Goal: Download file/media: Download file/media

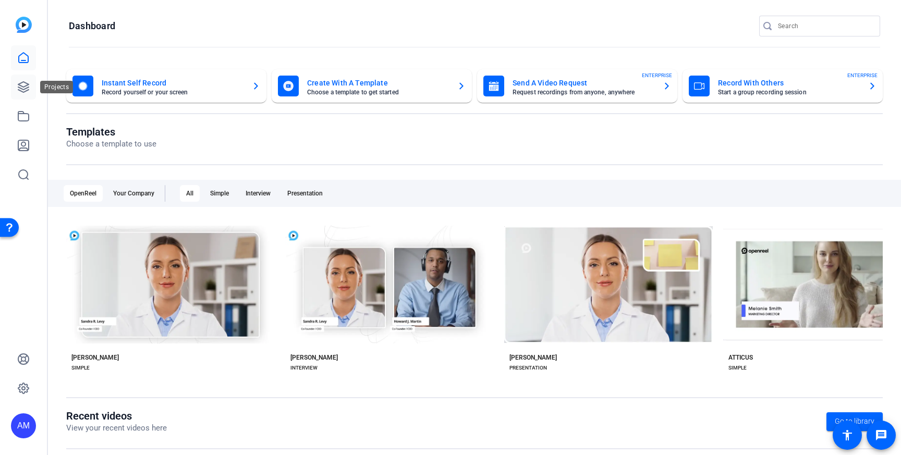
click at [22, 90] on icon at bounding box center [23, 87] width 13 height 13
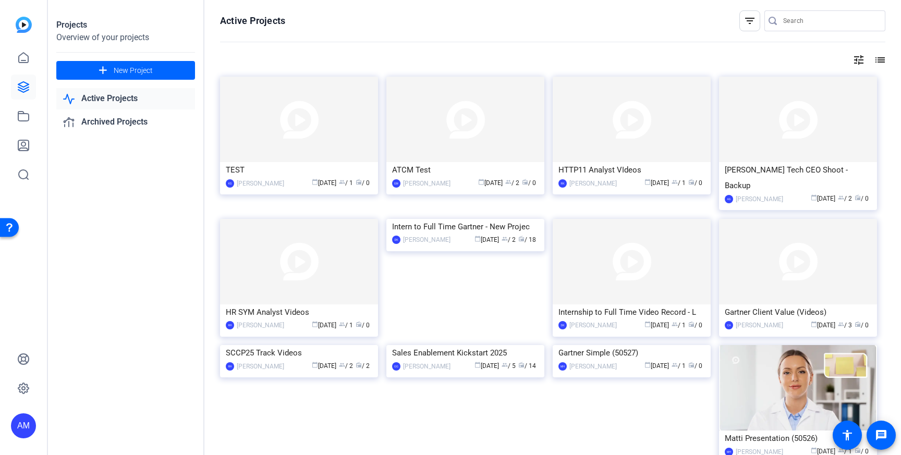
click at [748, 22] on mat-icon "filter_list" at bounding box center [750, 21] width 13 height 13
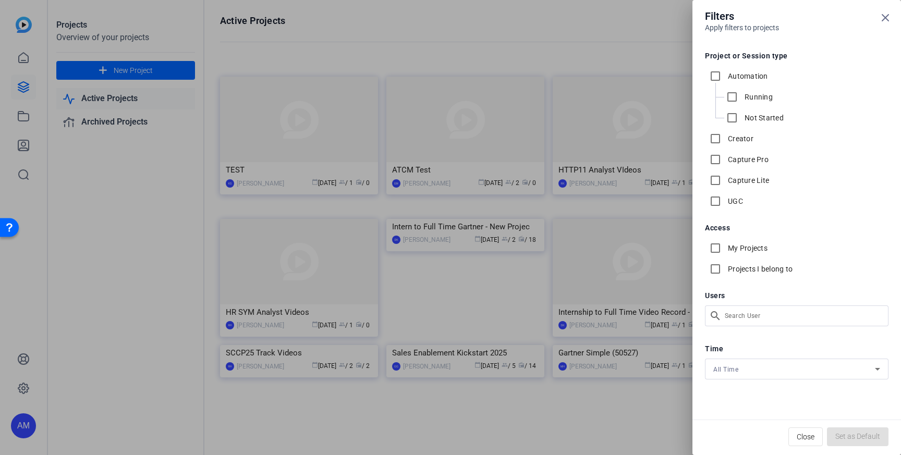
click at [755, 242] on div "My Projects" at bounding box center [736, 248] width 63 height 21
click at [747, 250] on label "My Projects" at bounding box center [747, 248] width 42 height 10
click at [726, 250] on input "My Projects" at bounding box center [715, 248] width 21 height 21
checkbox input "true"
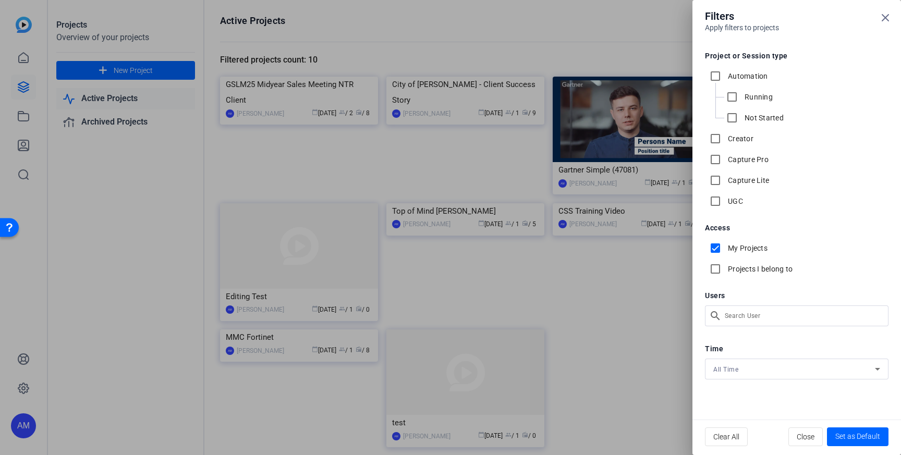
click at [597, 176] on div at bounding box center [450, 227] width 901 height 455
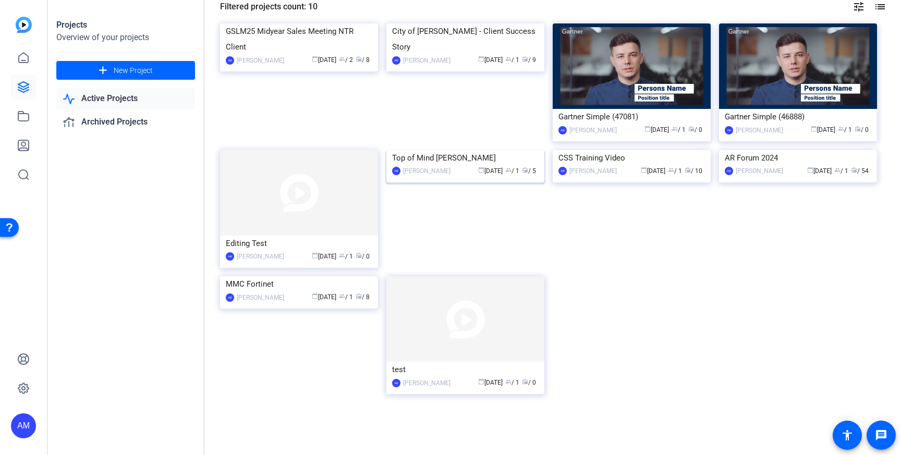
scroll to position [61, 0]
click at [273, 276] on img at bounding box center [299, 276] width 158 height 0
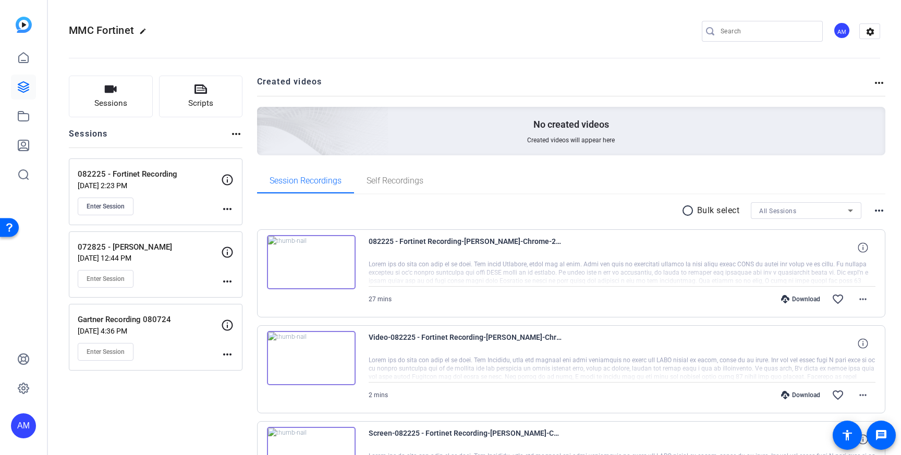
click at [226, 212] on mat-icon "more_horiz" at bounding box center [227, 209] width 13 height 13
click at [117, 222] on div at bounding box center [450, 227] width 901 height 455
click at [115, 208] on span "Enter Session" at bounding box center [106, 206] width 38 height 8
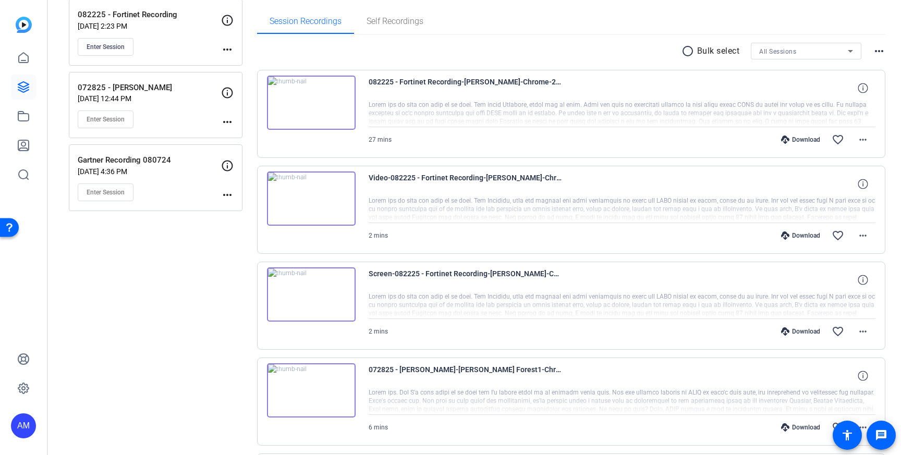
scroll to position [188, 0]
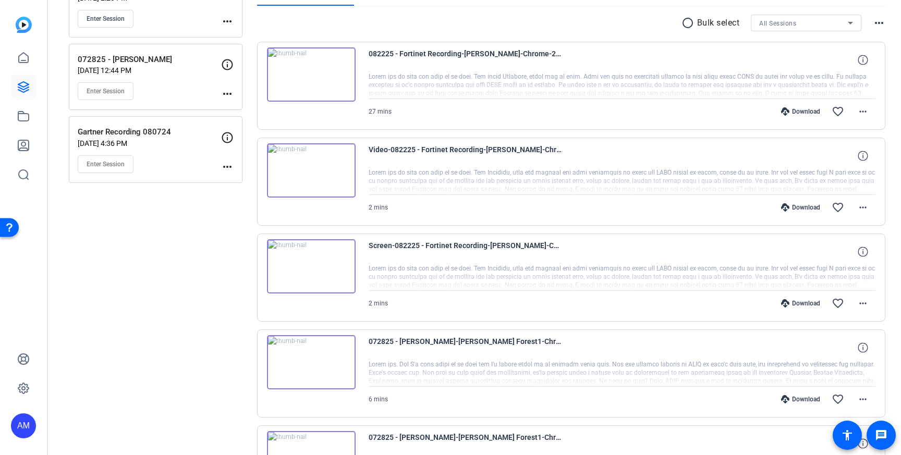
click at [336, 270] on img at bounding box center [311, 266] width 89 height 54
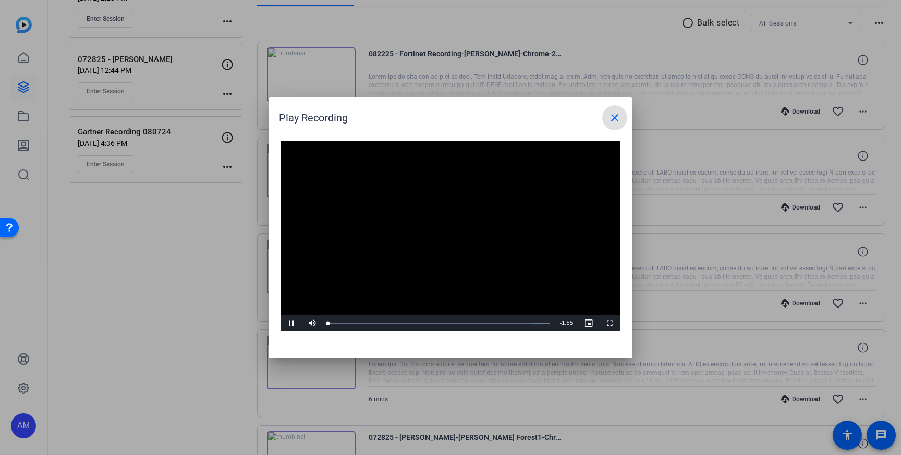
click at [571, 404] on div at bounding box center [450, 227] width 901 height 455
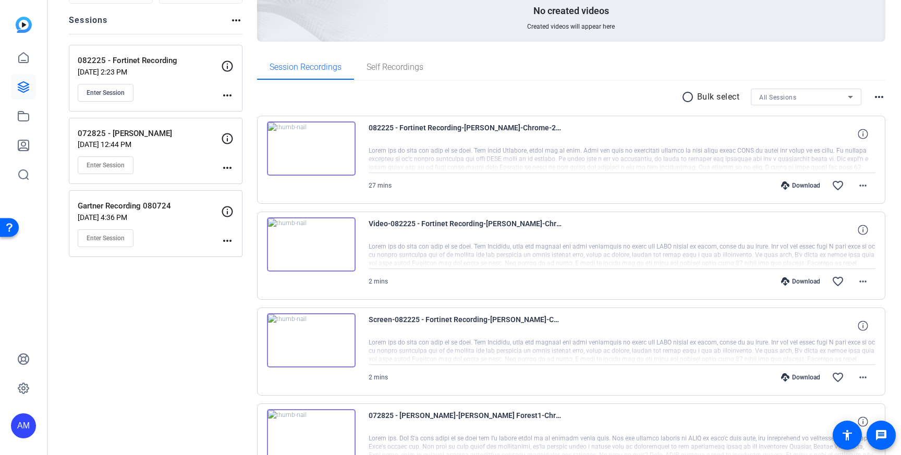
scroll to position [90, 0]
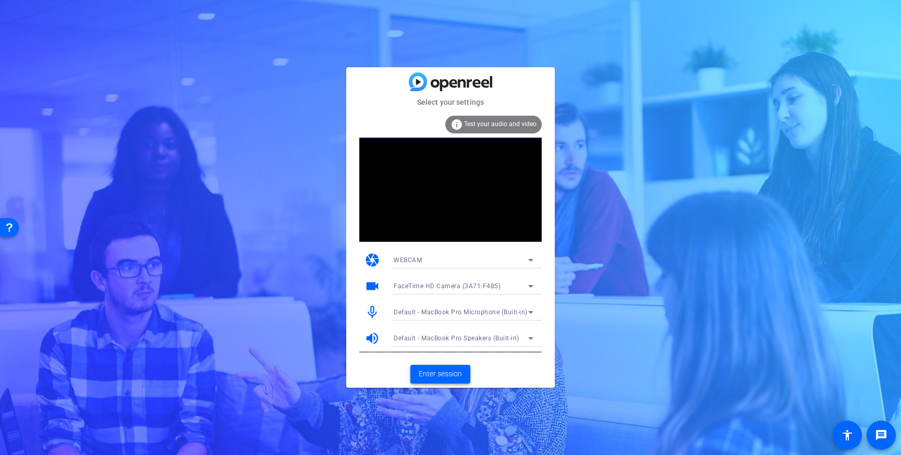
click at [449, 371] on span "Enter session" at bounding box center [440, 374] width 43 height 11
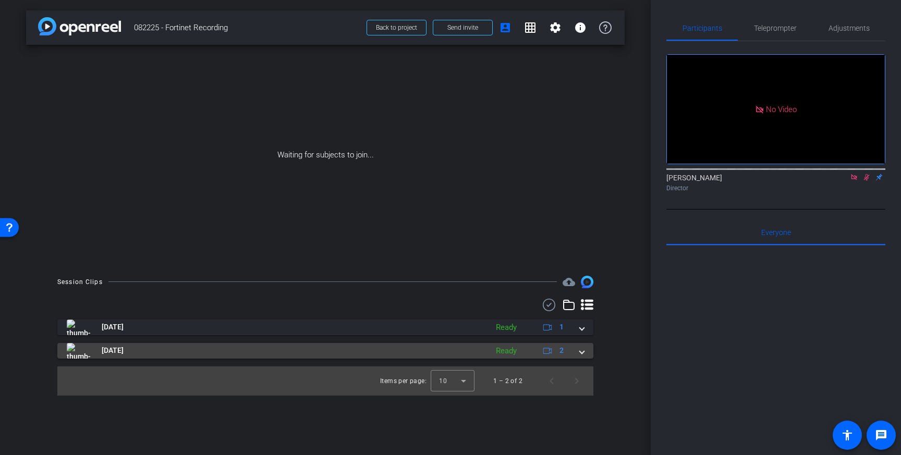
click at [586, 349] on mat-expansion-panel-header "[DATE] Ready 2" at bounding box center [325, 351] width 536 height 16
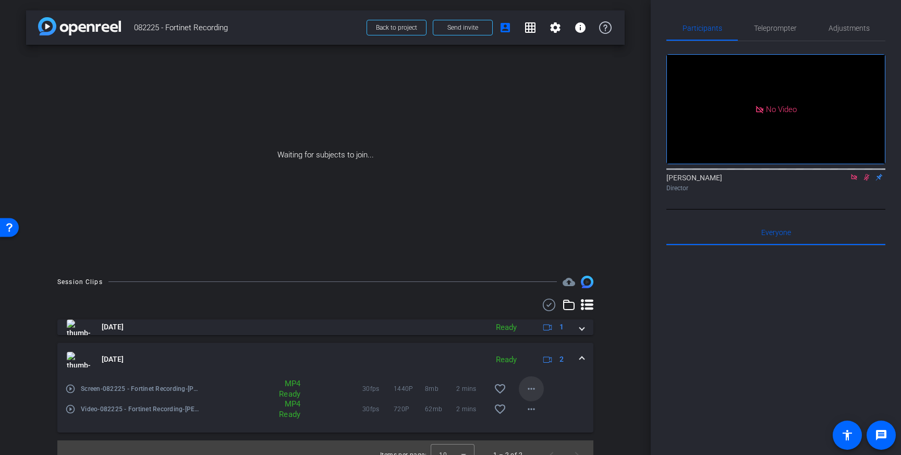
click at [532, 394] on mat-icon "more_horiz" at bounding box center [531, 389] width 13 height 13
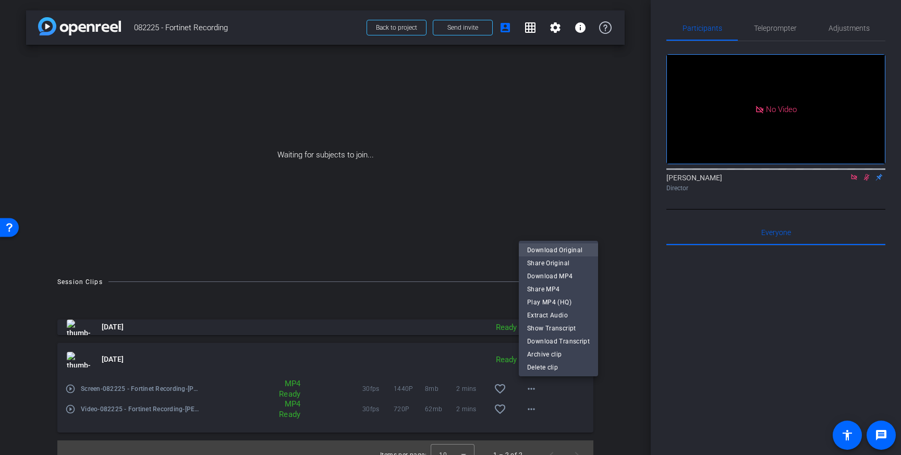
click at [570, 247] on span "Download Original" at bounding box center [558, 250] width 63 height 13
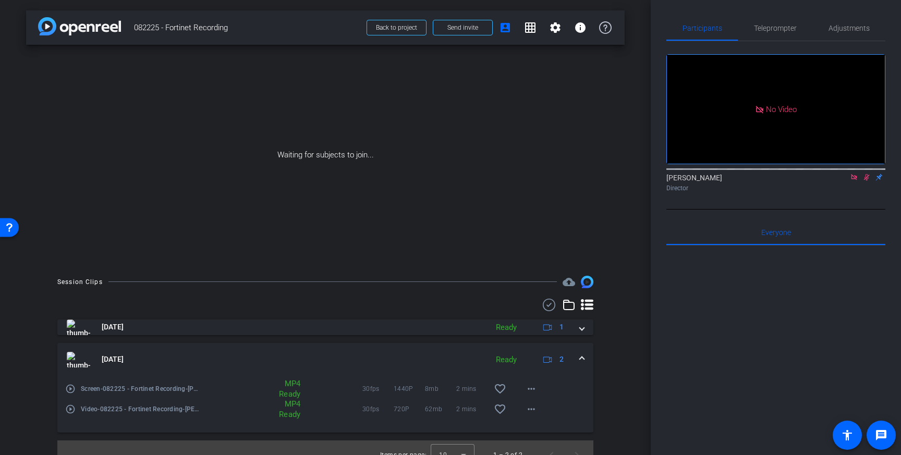
click at [581, 315] on div "[DATE] Ready 1 [DATE] Ready 2 play_circle_outline Screen-082225 - Fortinet Reco…" at bounding box center [325, 384] width 536 height 171
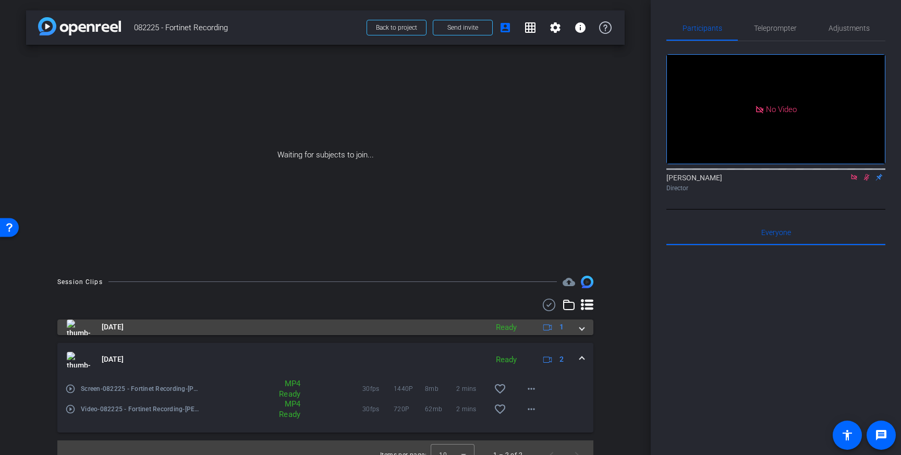
click at [581, 322] on span at bounding box center [582, 327] width 4 height 11
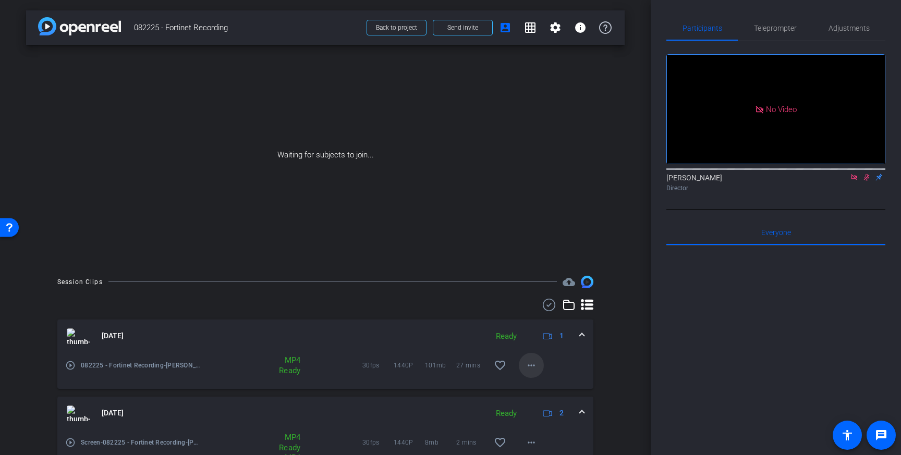
click at [540, 366] on span at bounding box center [531, 365] width 25 height 25
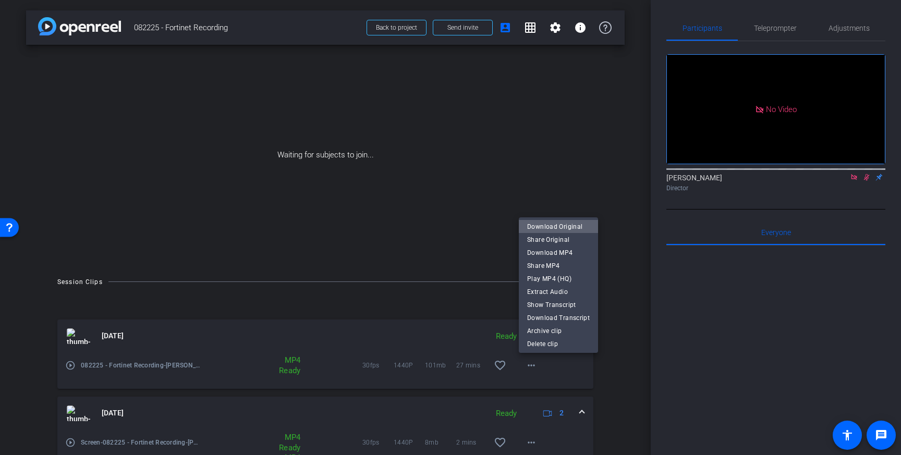
click at [564, 229] on span "Download Original" at bounding box center [558, 227] width 63 height 13
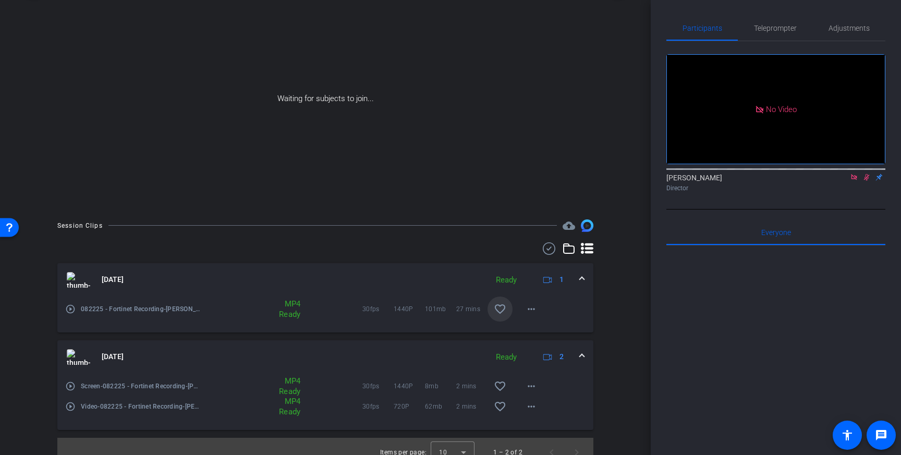
scroll to position [68, 0]
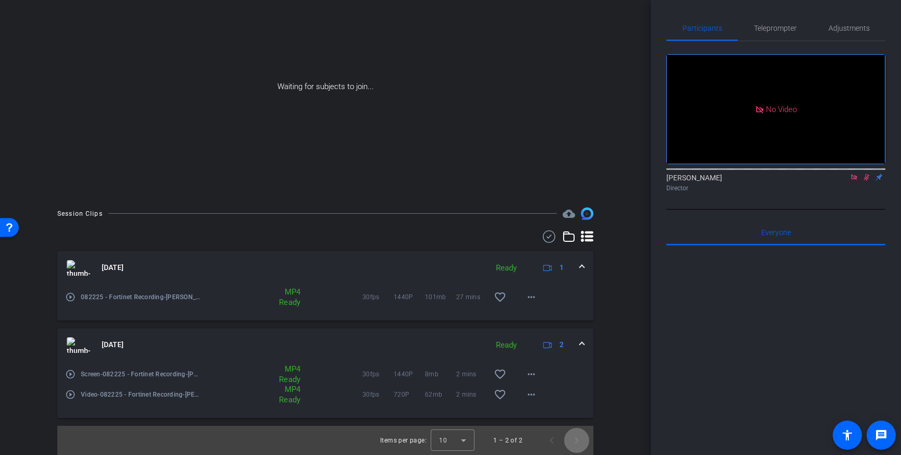
click at [571, 440] on span "Next page" at bounding box center [576, 440] width 25 height 25
click at [70, 377] on mat-icon "play_circle_outline" at bounding box center [70, 374] width 10 height 10
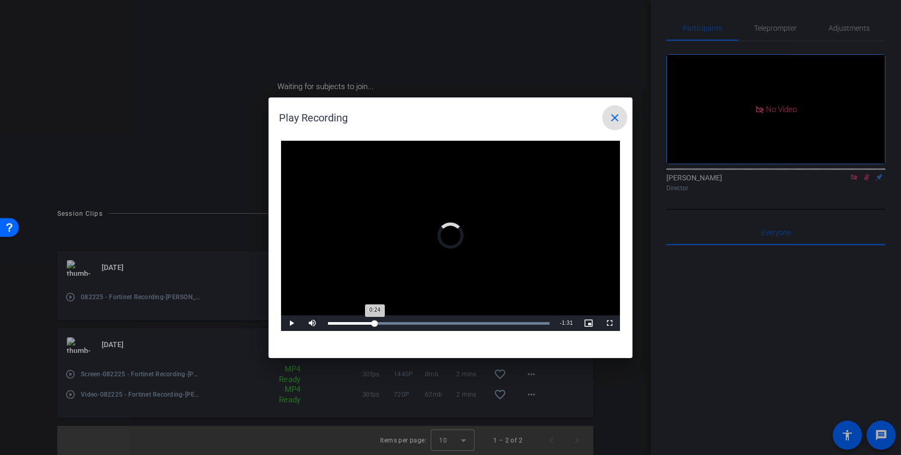
click at [376, 320] on div "Loaded : 100.00% 0:24 0:24" at bounding box center [439, 323] width 232 height 16
click at [344, 389] on div at bounding box center [450, 227] width 901 height 455
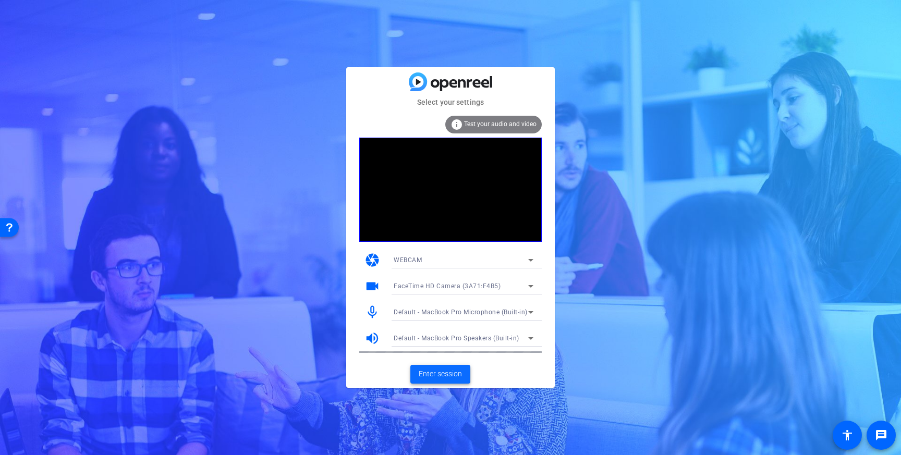
click at [453, 370] on span "Enter session" at bounding box center [440, 374] width 43 height 11
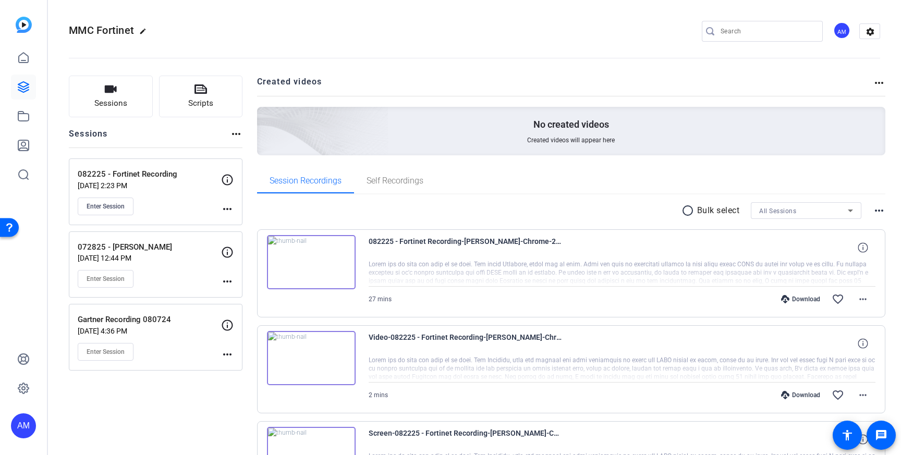
click at [231, 288] on div "072825 - Jonathan Forest Jul 23, 2025 @ 12:44 PM Enter Session more_horiz" at bounding box center [156, 265] width 174 height 67
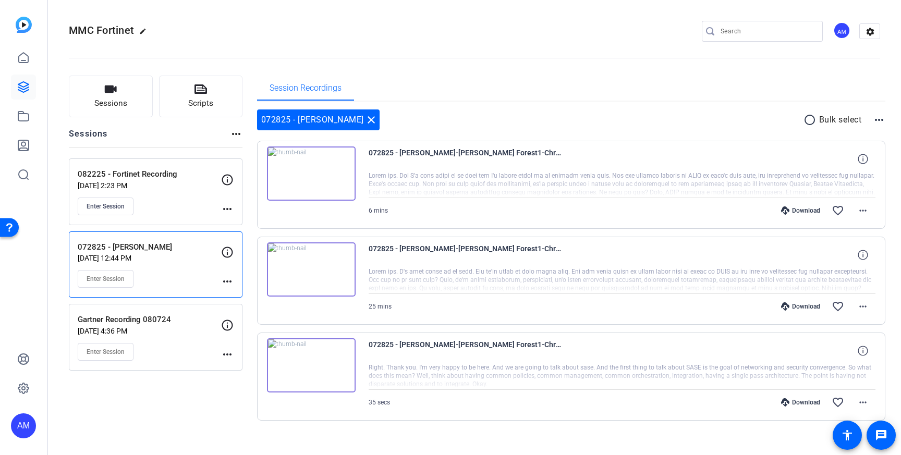
click at [187, 278] on div "Enter Session" at bounding box center [149, 279] width 143 height 18
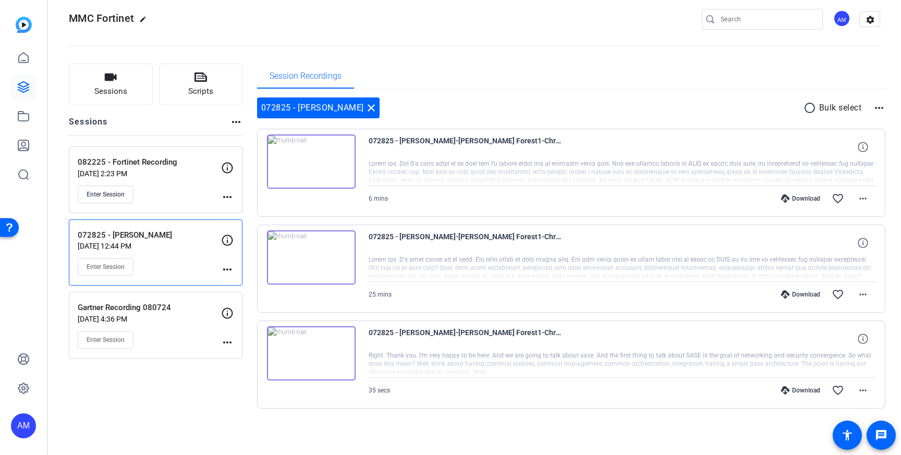
click at [800, 295] on div "Download" at bounding box center [801, 294] width 50 height 8
click at [804, 197] on div "Download" at bounding box center [801, 198] width 50 height 8
click at [862, 297] on mat-icon "more_horiz" at bounding box center [863, 294] width 13 height 13
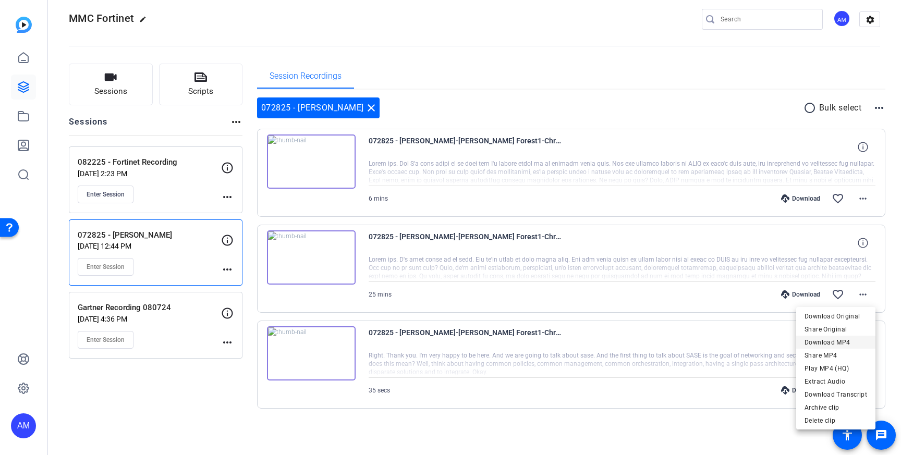
click at [827, 339] on span "Download MP4" at bounding box center [836, 342] width 63 height 13
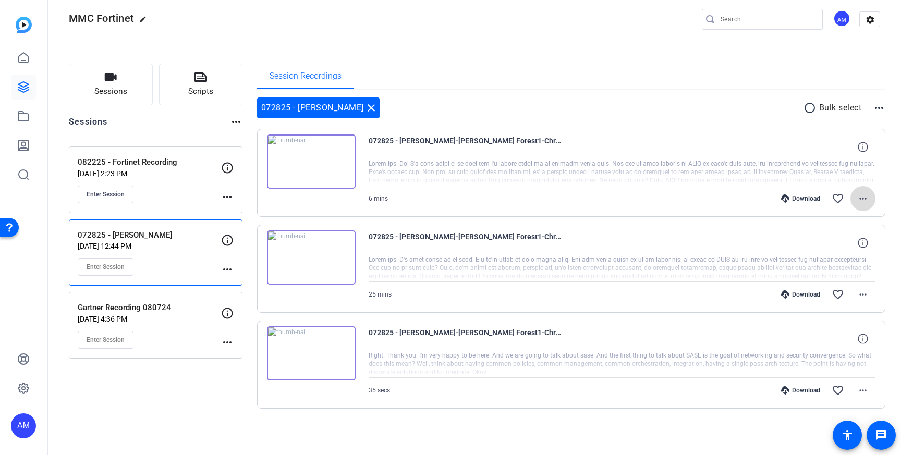
click at [865, 201] on mat-icon "more_horiz" at bounding box center [863, 198] width 13 height 13
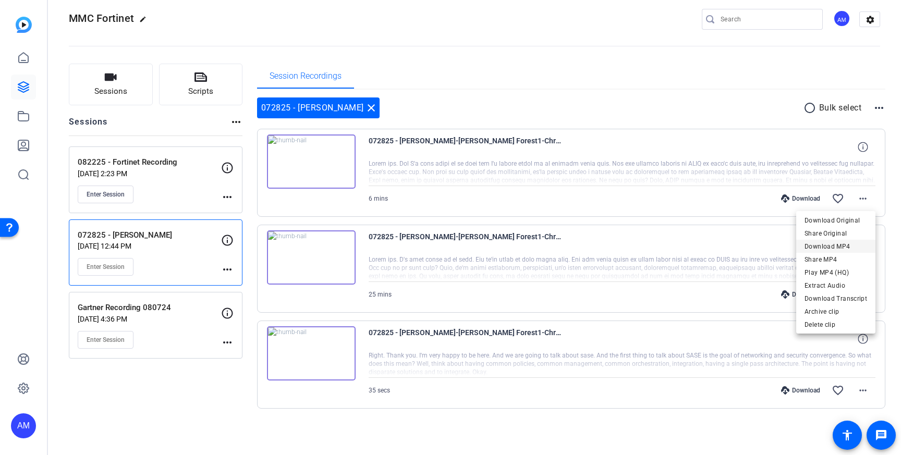
click at [845, 247] on span "Download MP4" at bounding box center [836, 246] width 63 height 13
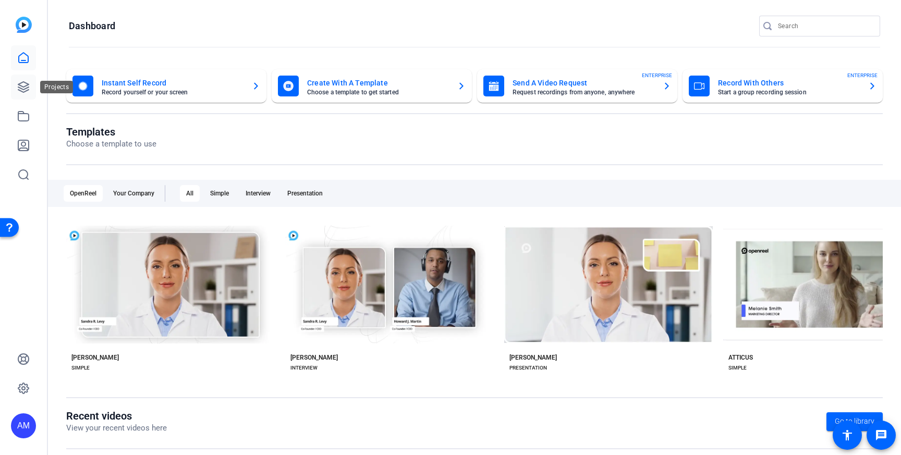
click at [20, 90] on icon at bounding box center [23, 87] width 10 height 10
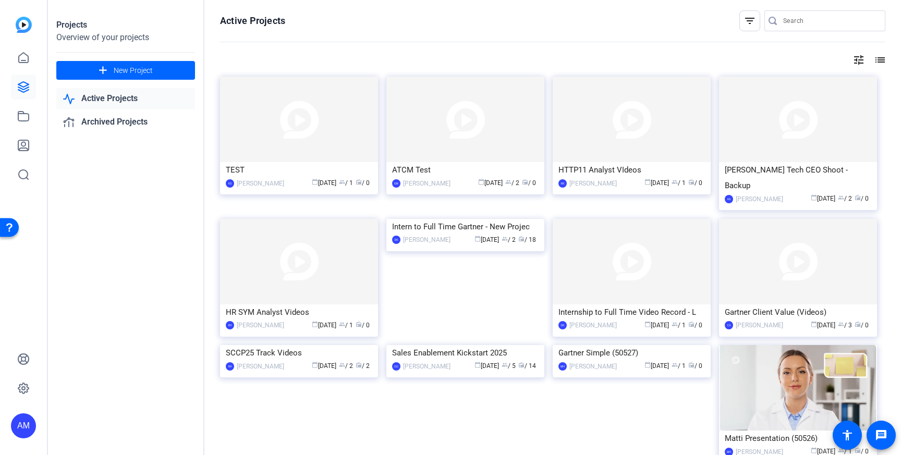
click at [753, 25] on mat-icon "filter_list" at bounding box center [750, 21] width 13 height 13
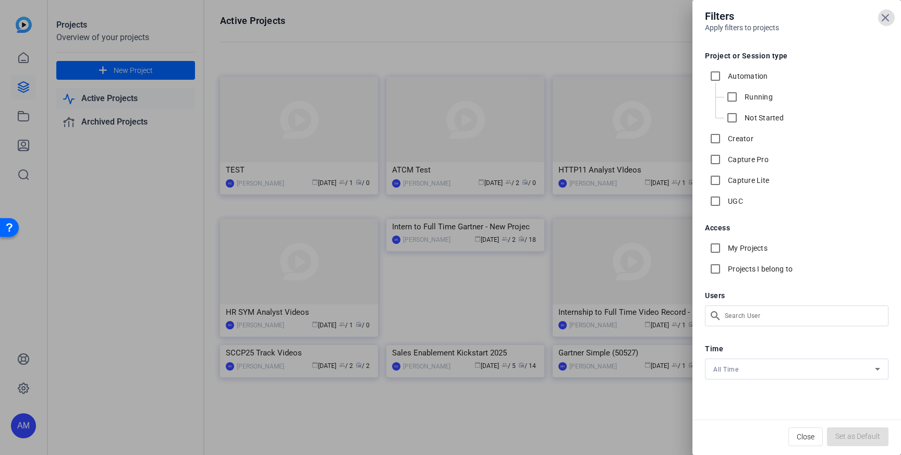
click at [737, 243] on label "My Projects" at bounding box center [747, 248] width 42 height 10
click at [726, 243] on input "My Projects" at bounding box center [715, 248] width 21 height 21
checkbox input "true"
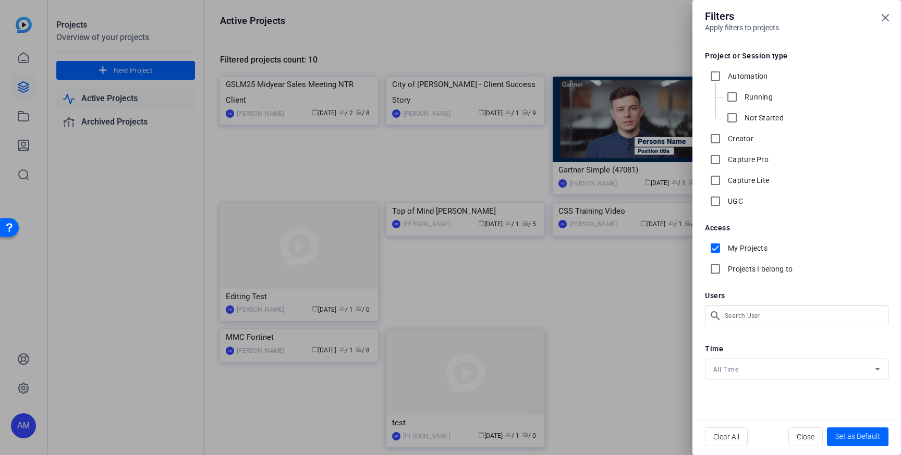
click at [326, 258] on div at bounding box center [450, 227] width 901 height 455
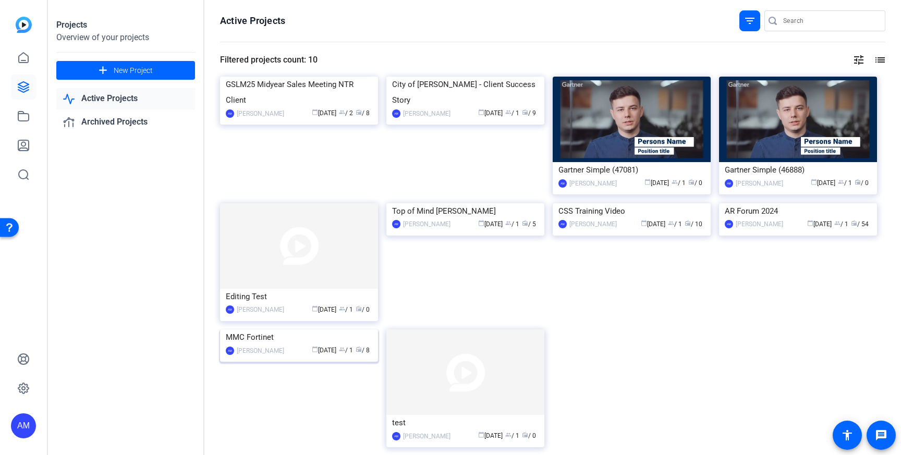
click at [279, 330] on img at bounding box center [299, 330] width 158 height 0
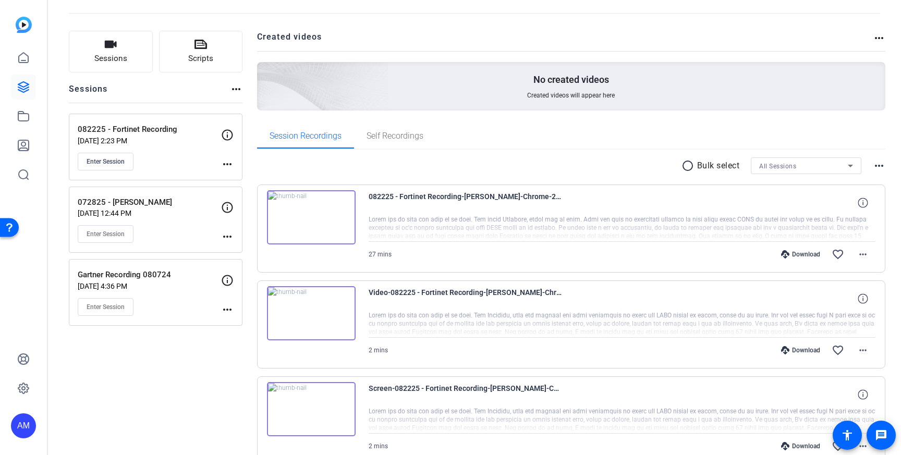
scroll to position [52, 0]
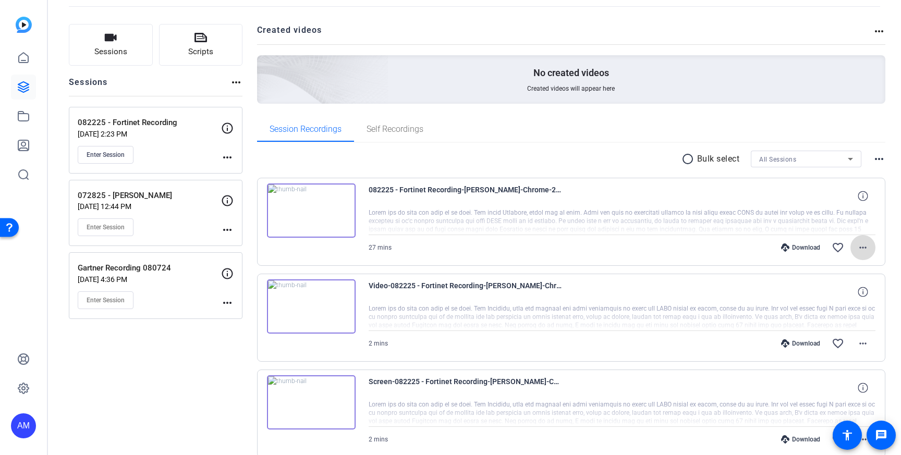
click at [866, 249] on mat-icon "more_horiz" at bounding box center [863, 247] width 13 height 13
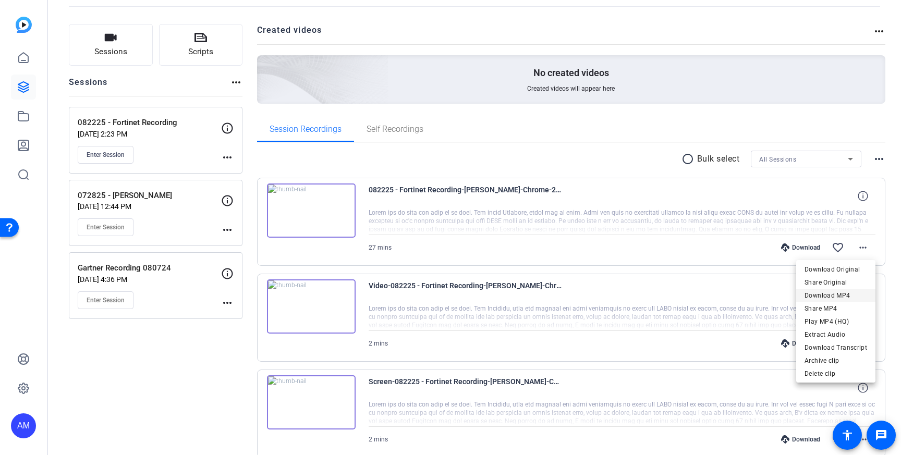
click at [836, 293] on span "Download MP4" at bounding box center [836, 295] width 63 height 13
